Goal: Check status

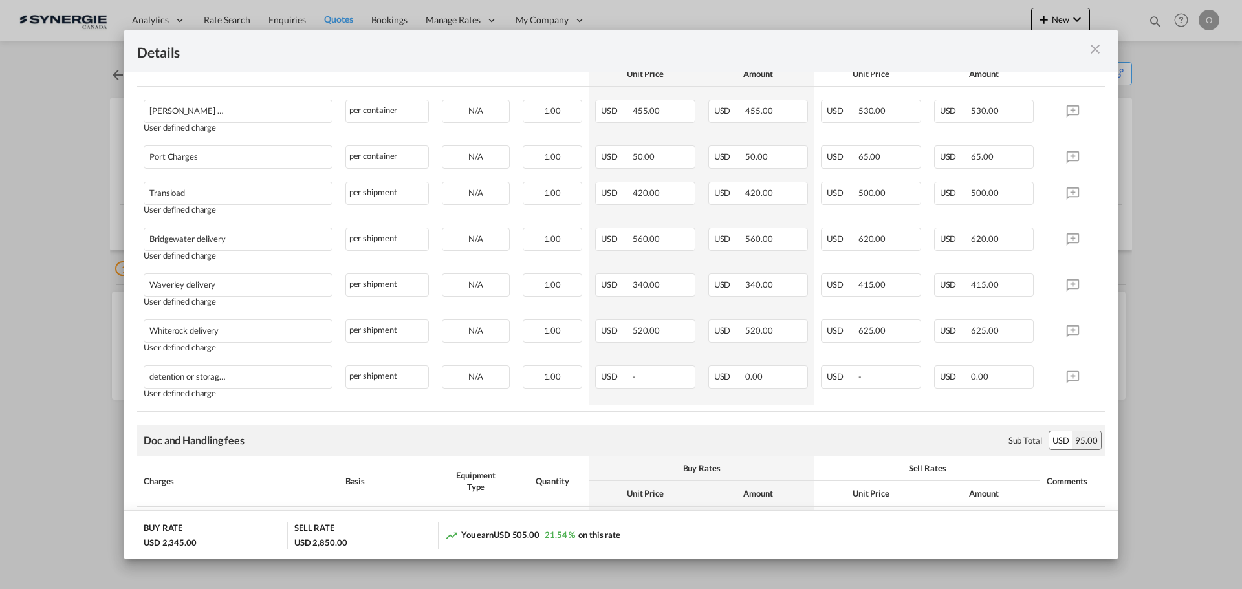
scroll to position [259, 0]
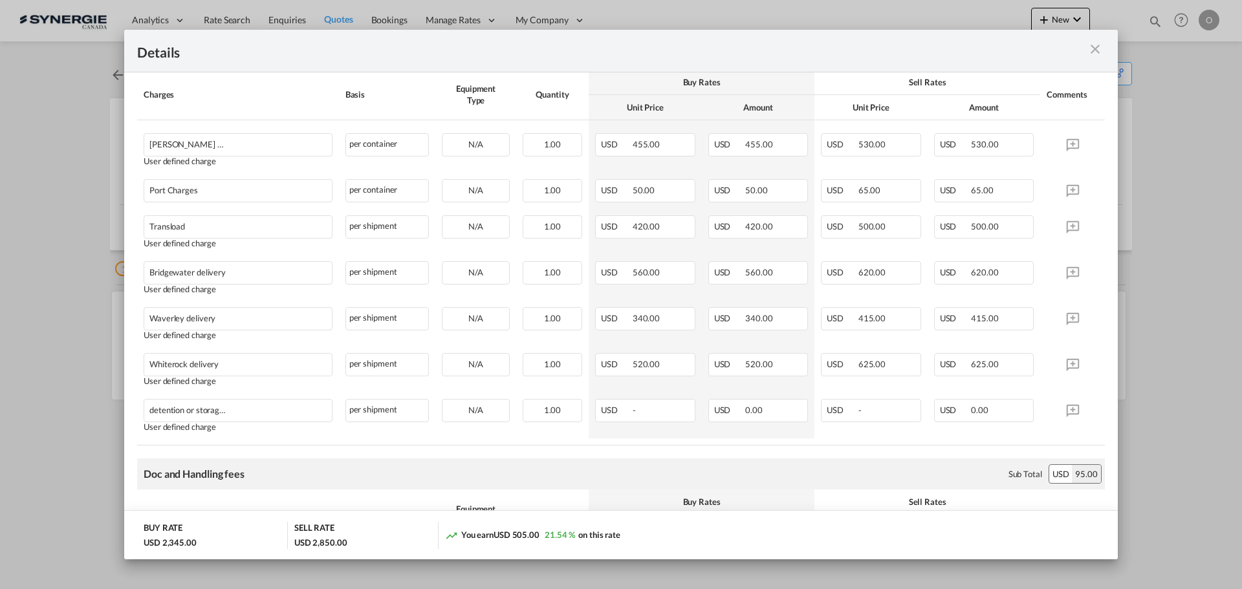
click at [1096, 50] on md-icon "icon-close m-3 fg-AAA8AD cursor" at bounding box center [1095, 49] width 16 height 16
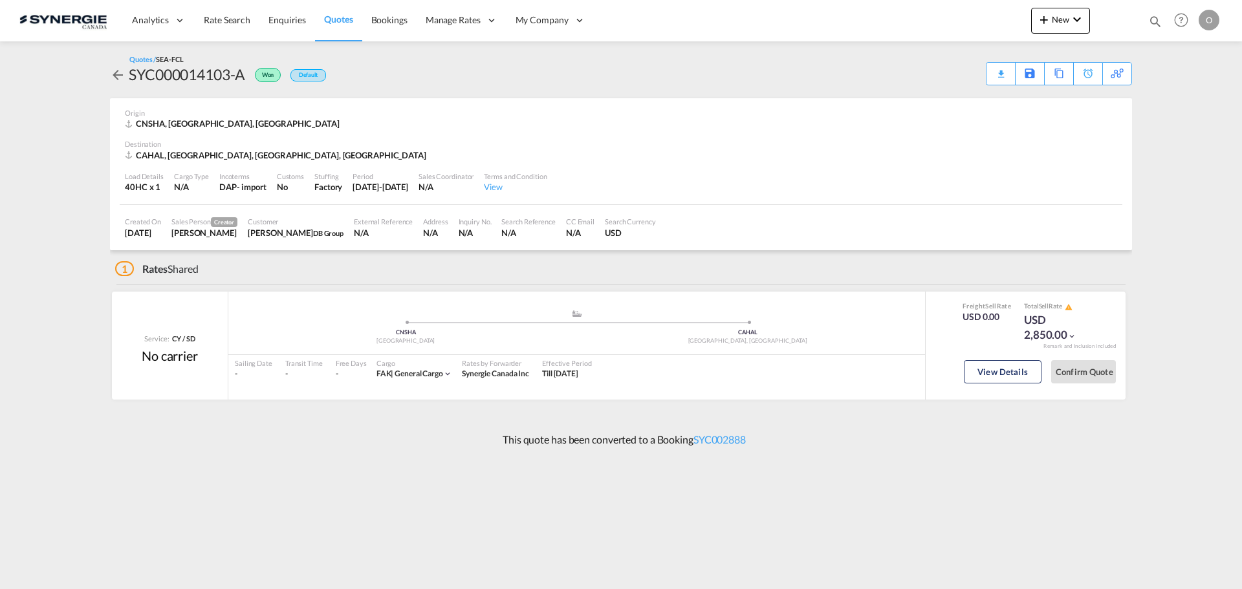
click at [1161, 17] on md-icon "icon-magnify" at bounding box center [1155, 21] width 14 height 14
drag, startPoint x: 945, startPoint y: 24, endPoint x: 949, endPoint y: 31, distance: 8.4
click at [945, 24] on select "Bookings Quotes Enquiries" at bounding box center [948, 21] width 61 height 23
select select "Quotes"
click at [918, 10] on select "Bookings Quotes Enquiries" at bounding box center [948, 21] width 61 height 23
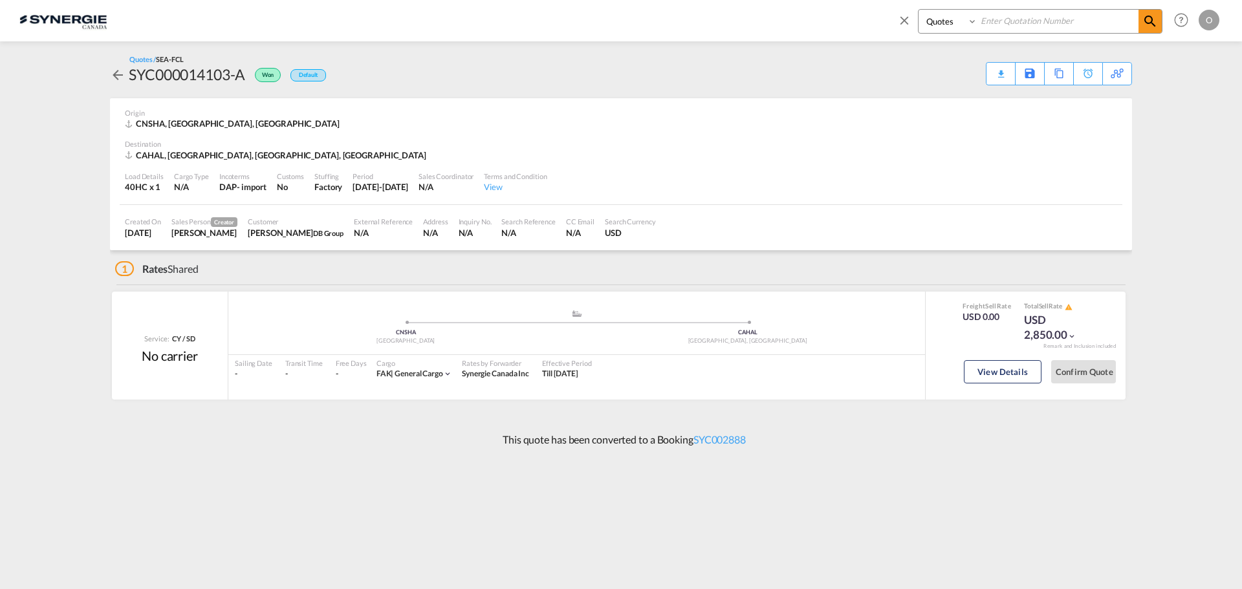
click at [1017, 25] on input at bounding box center [1057, 21] width 161 height 23
paste input "SYC000014037"
type input "SYC000014037"
click at [1144, 20] on md-icon "icon-magnify" at bounding box center [1150, 22] width 16 height 16
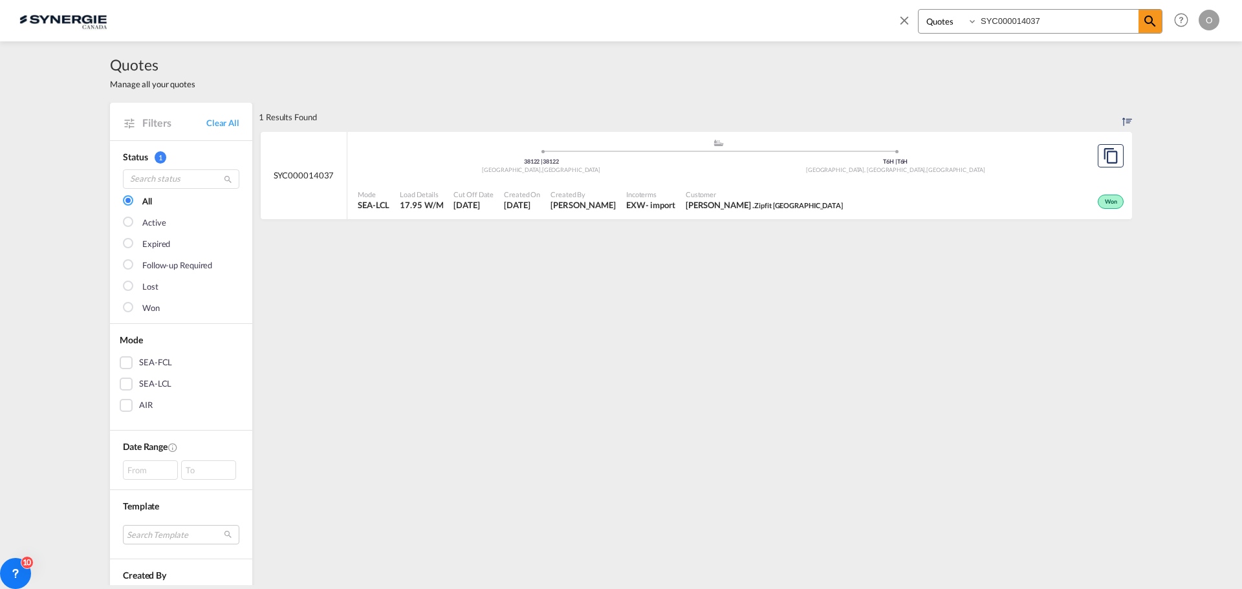
click at [1027, 182] on div "Mode SEA-LCL Load Details 17.95 W/M Cut Off Date [DATE] Created On [DATE] Creat…" at bounding box center [739, 200] width 784 height 39
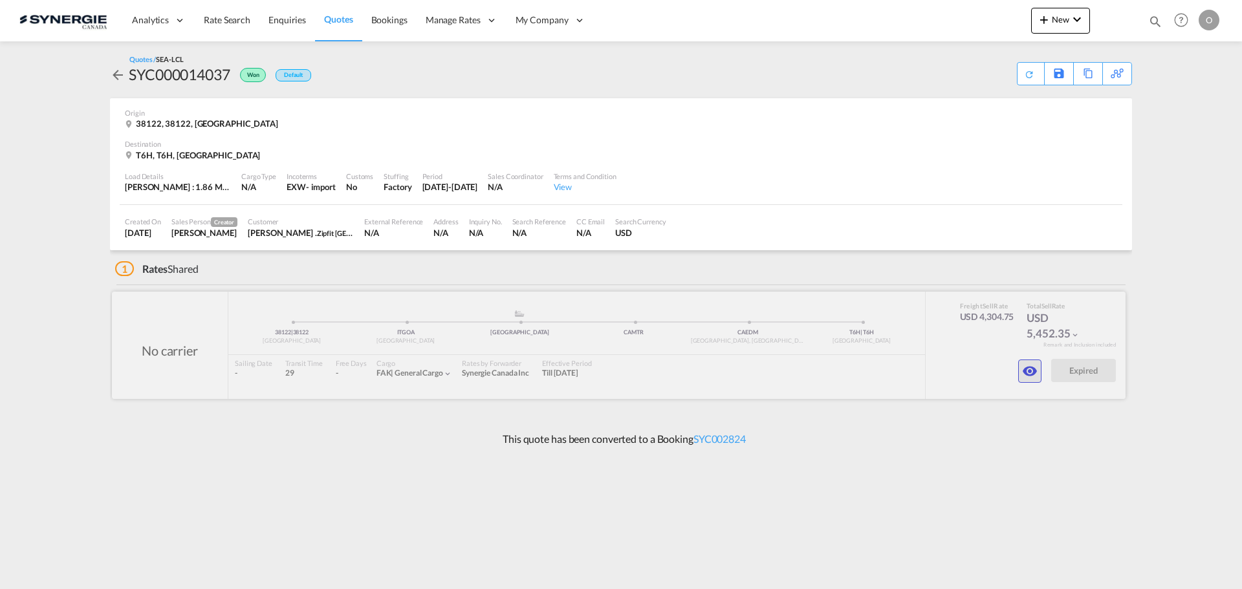
click at [1030, 365] on md-icon "icon-eye" at bounding box center [1030, 371] width 16 height 16
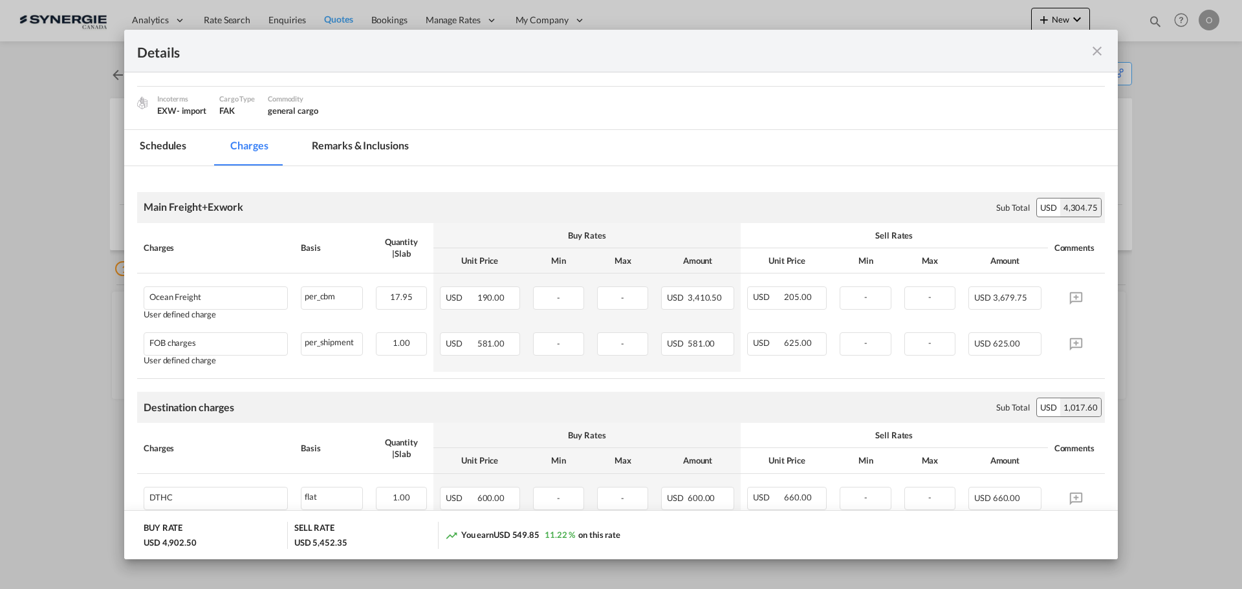
scroll to position [28, 0]
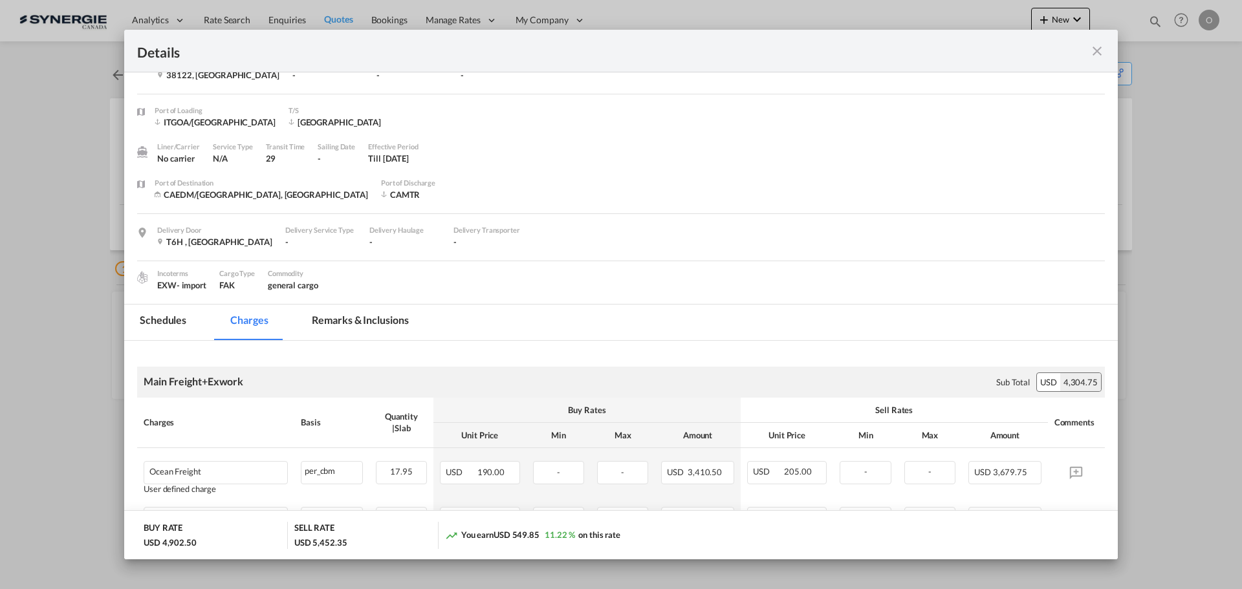
click at [363, 319] on md-tab-item "Remarks & Inclusions" at bounding box center [359, 323] width 127 height 36
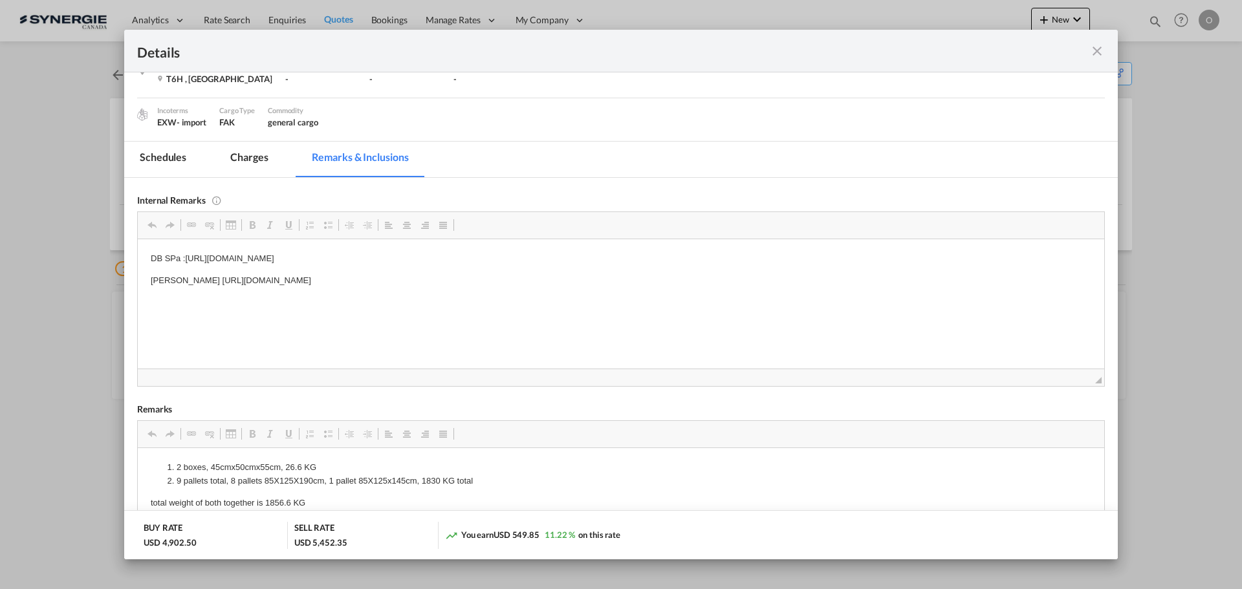
scroll to position [259, 0]
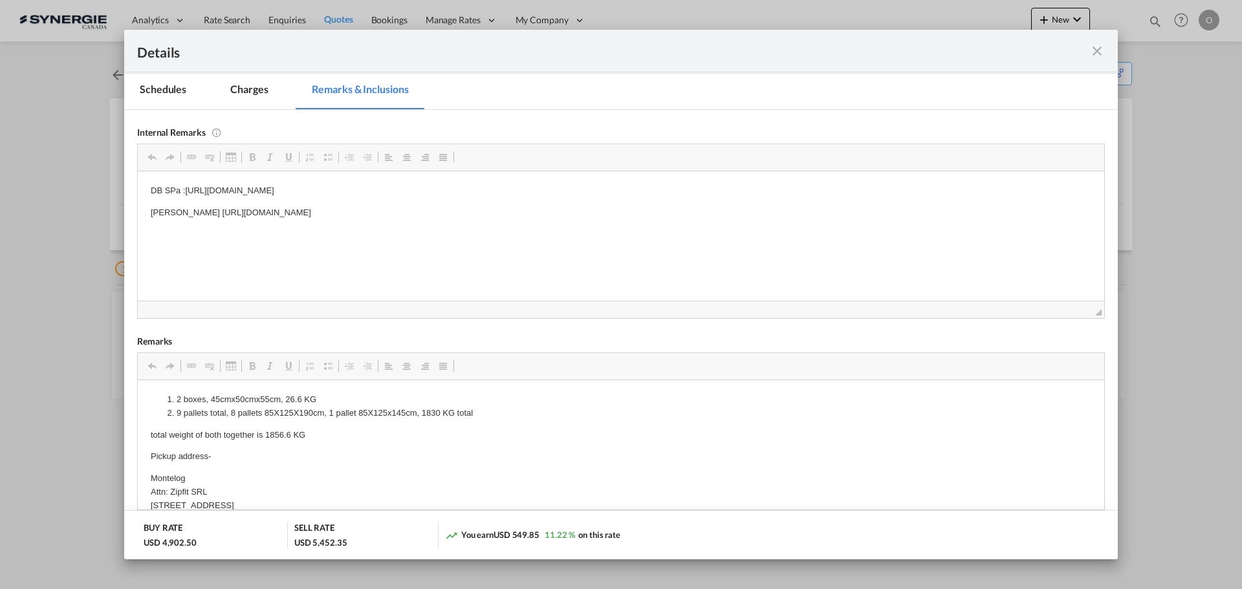
drag, startPoint x: 561, startPoint y: 213, endPoint x: 241, endPoint y: 217, distance: 320.7
drag, startPoint x: 177, startPoint y: 212, endPoint x: 539, endPoint y: 210, distance: 361.5
click at [539, 210] on p "[PERSON_NAME] [URL][DOMAIN_NAME]" at bounding box center [621, 213] width 940 height 14
copy p "[URL][DOMAIN_NAME]"
